Goal: Find specific page/section: Find specific page/section

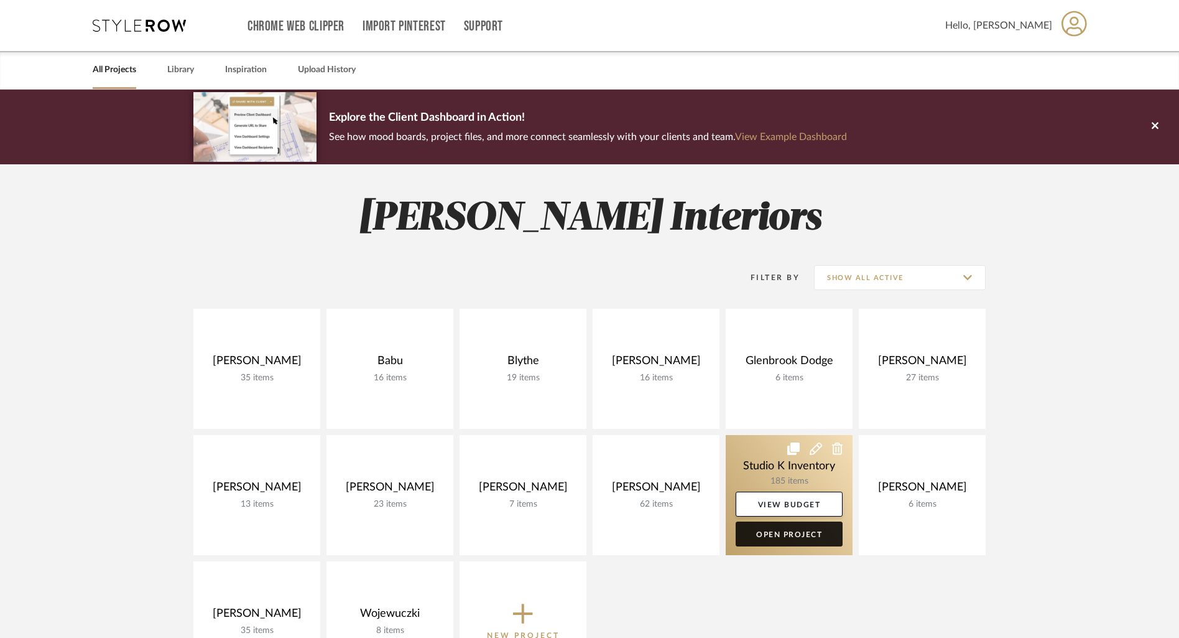
click at [790, 526] on link "Open Project" at bounding box center [789, 533] width 107 height 25
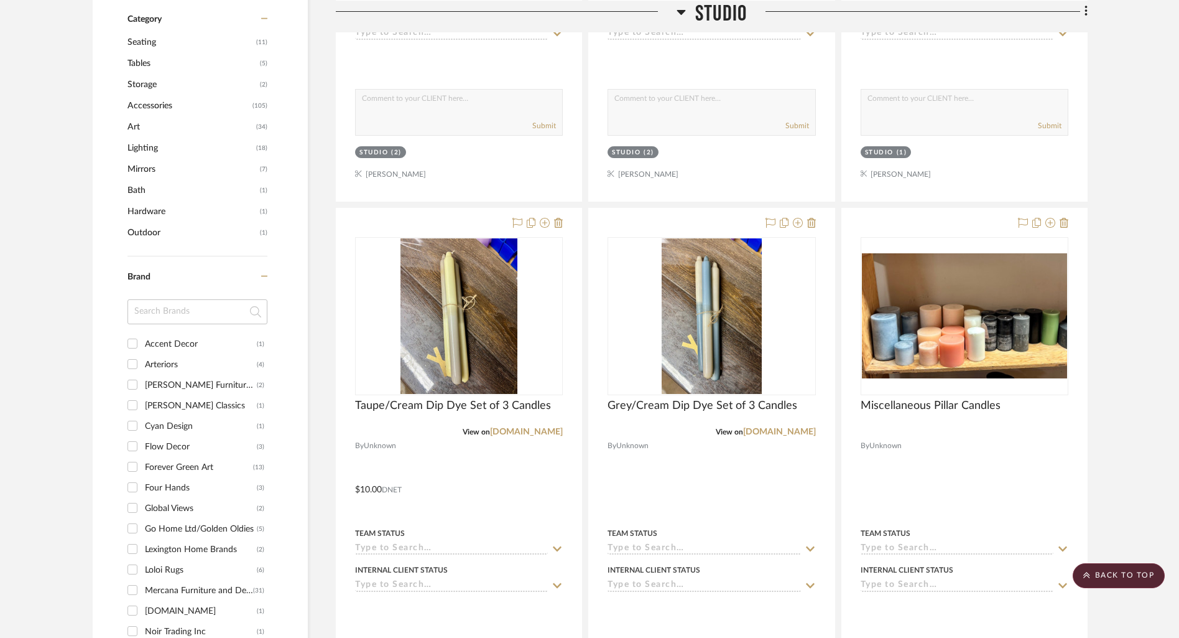
scroll to position [674, 0]
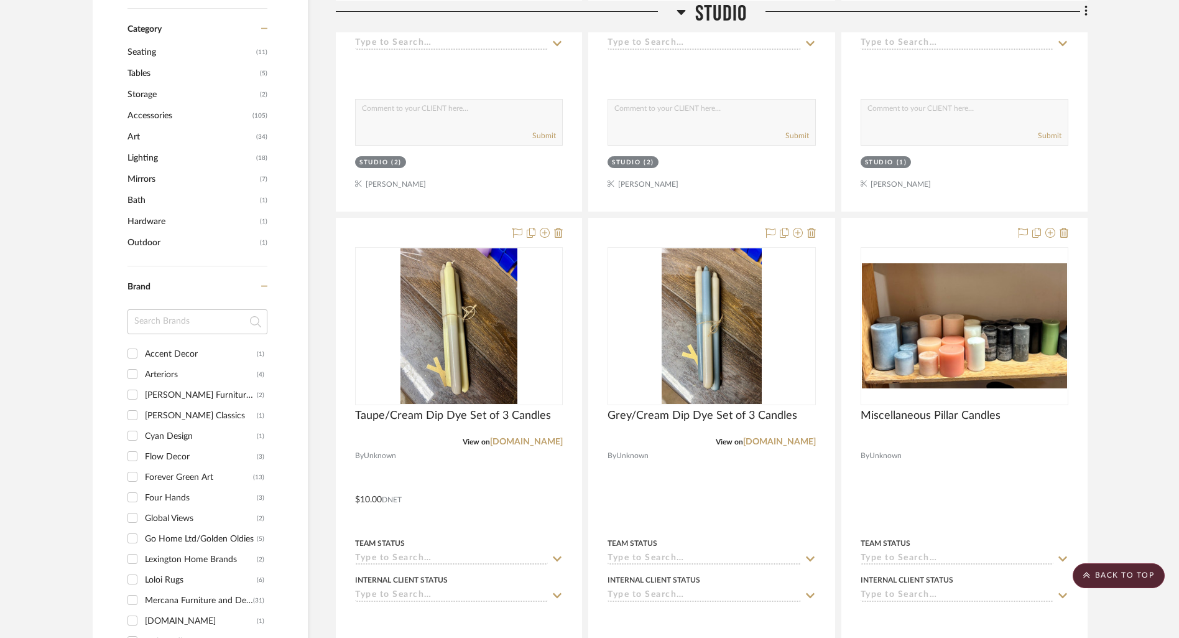
click at [144, 73] on span "Tables" at bounding box center [192, 73] width 129 height 21
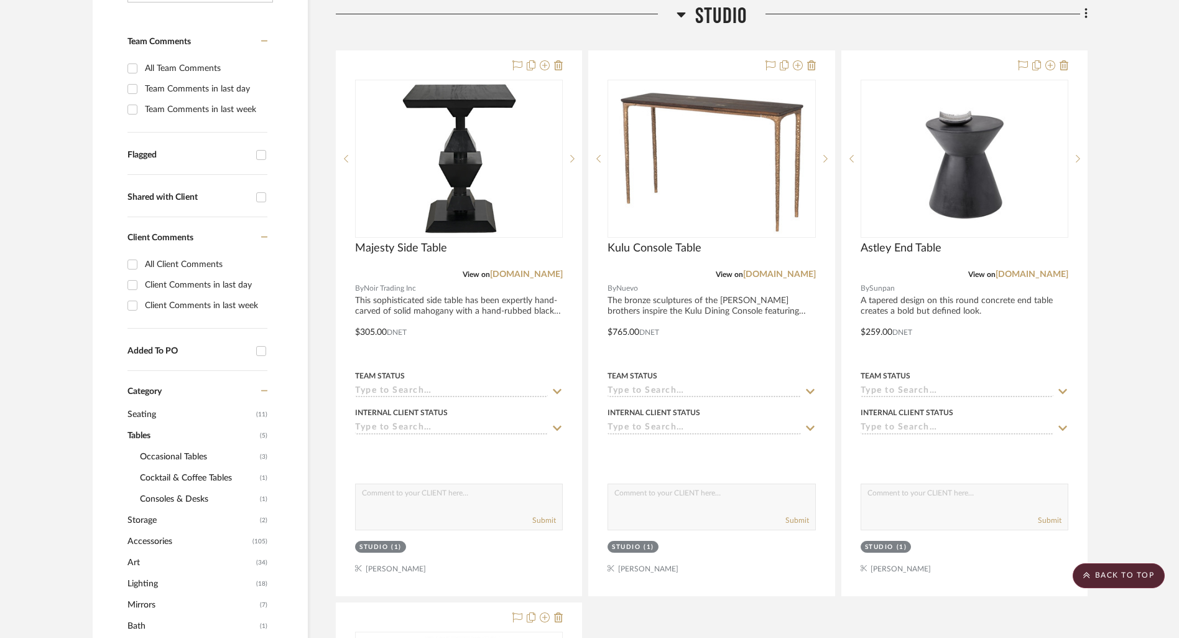
scroll to position [284, 0]
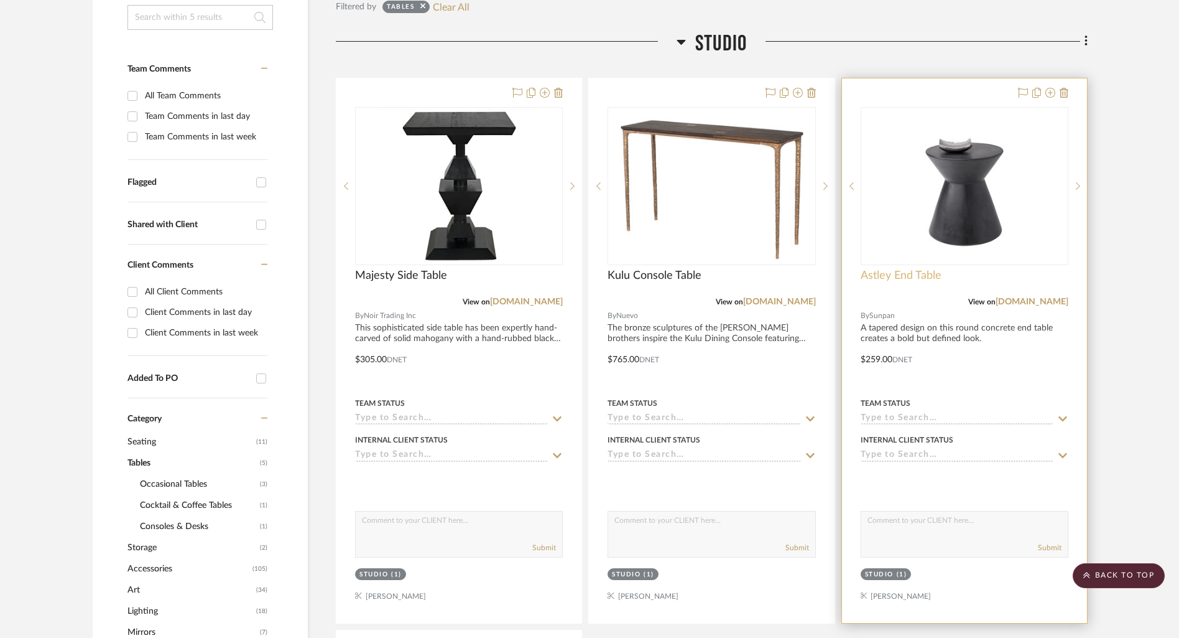
click at [921, 271] on span "Astley End Table" at bounding box center [901, 276] width 81 height 14
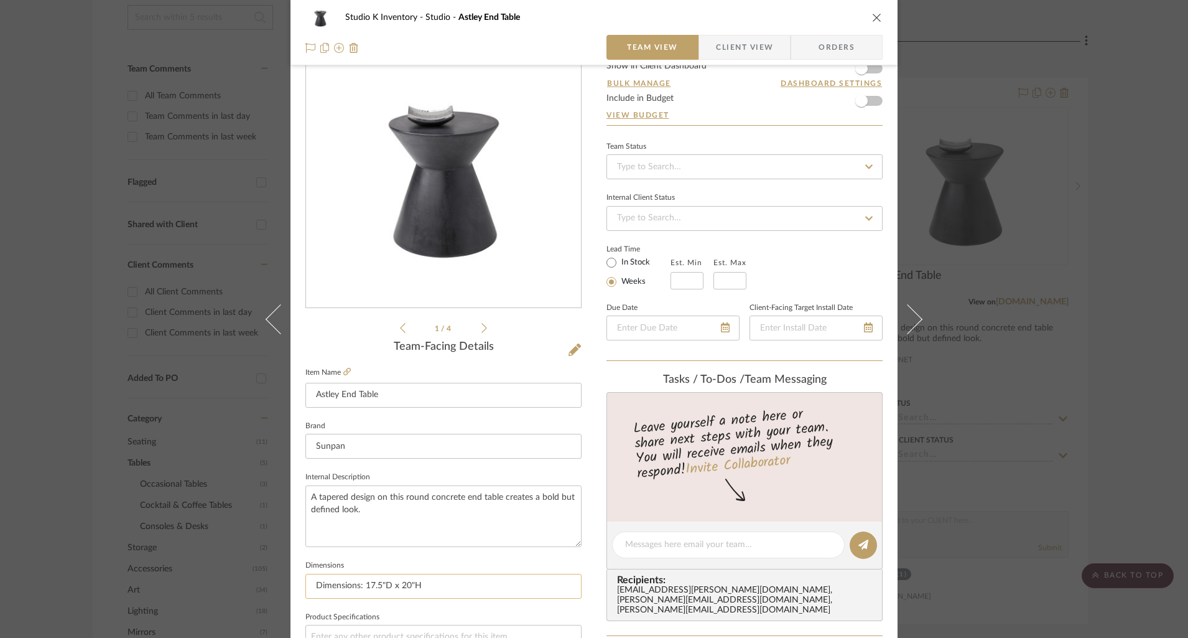
scroll to position [0, 0]
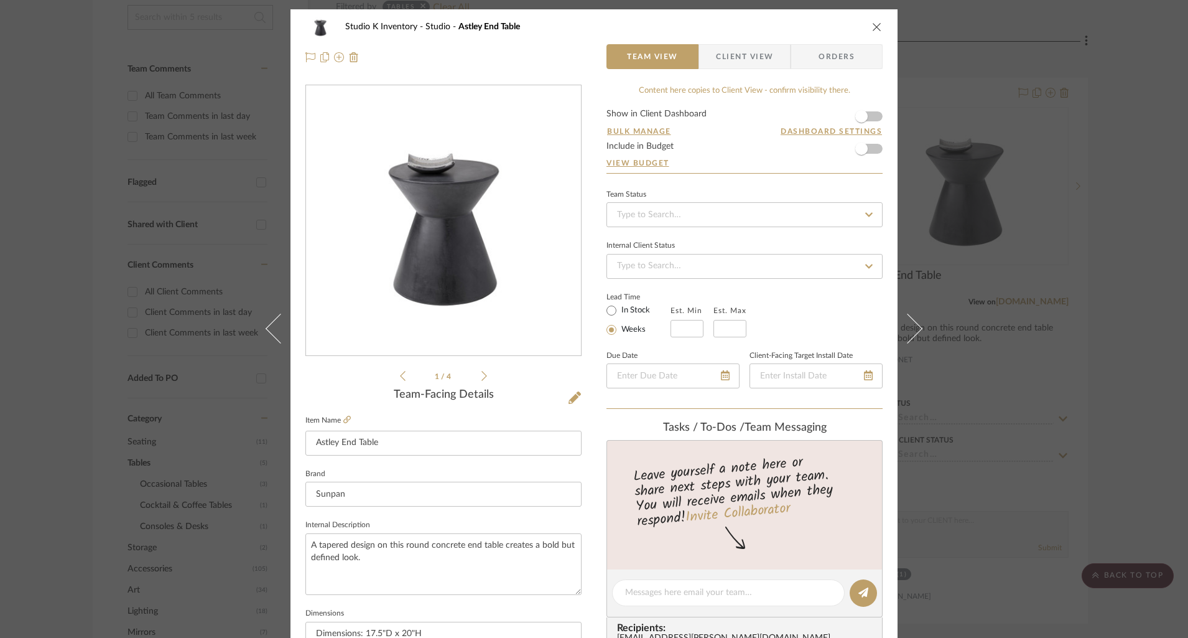
click at [872, 25] on icon "close" at bounding box center [877, 27] width 10 height 10
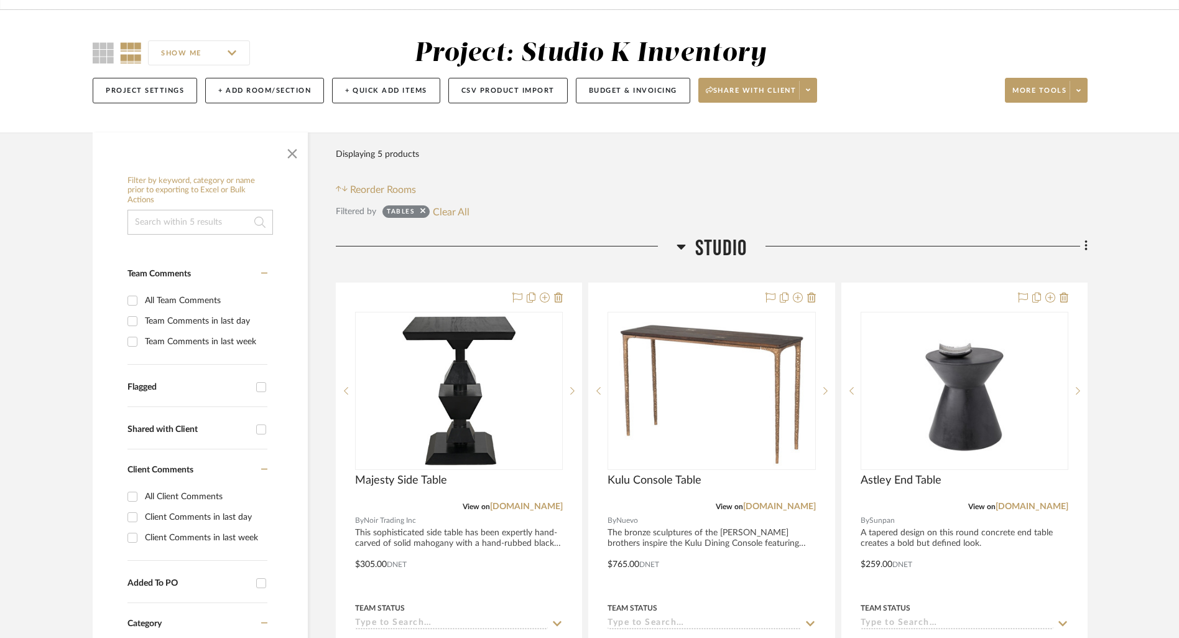
scroll to position [78, 0]
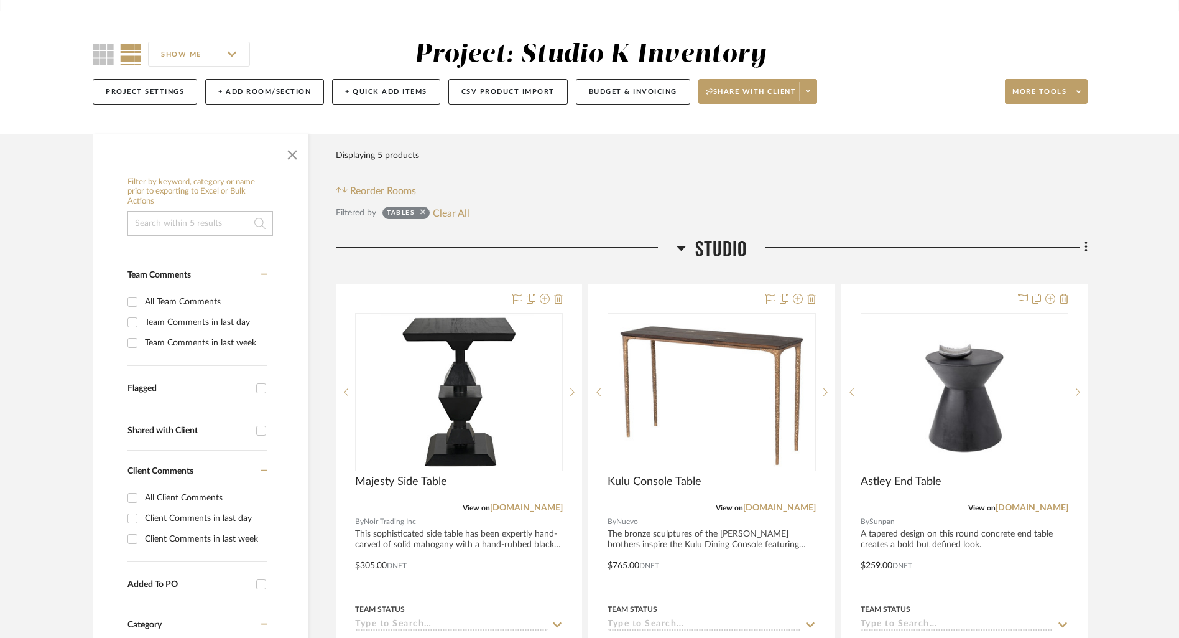
click at [421, 210] on icon at bounding box center [423, 212] width 5 height 5
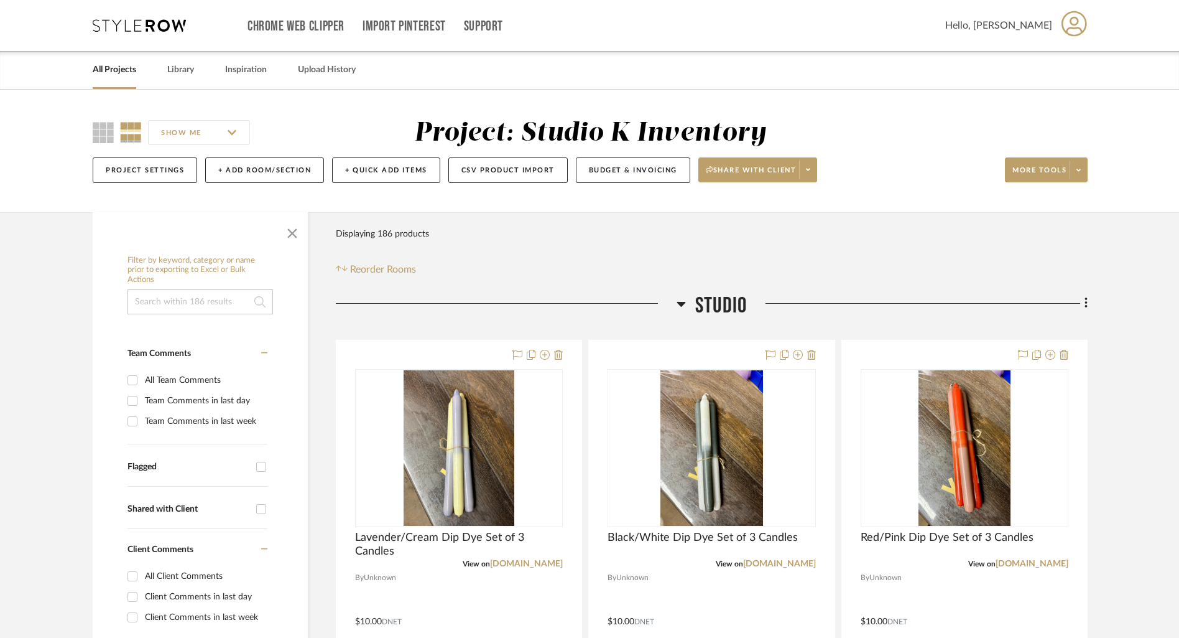
click at [104, 72] on link "All Projects" at bounding box center [115, 70] width 44 height 17
